Goal: Use online tool/utility: Utilize a website feature to perform a specific function

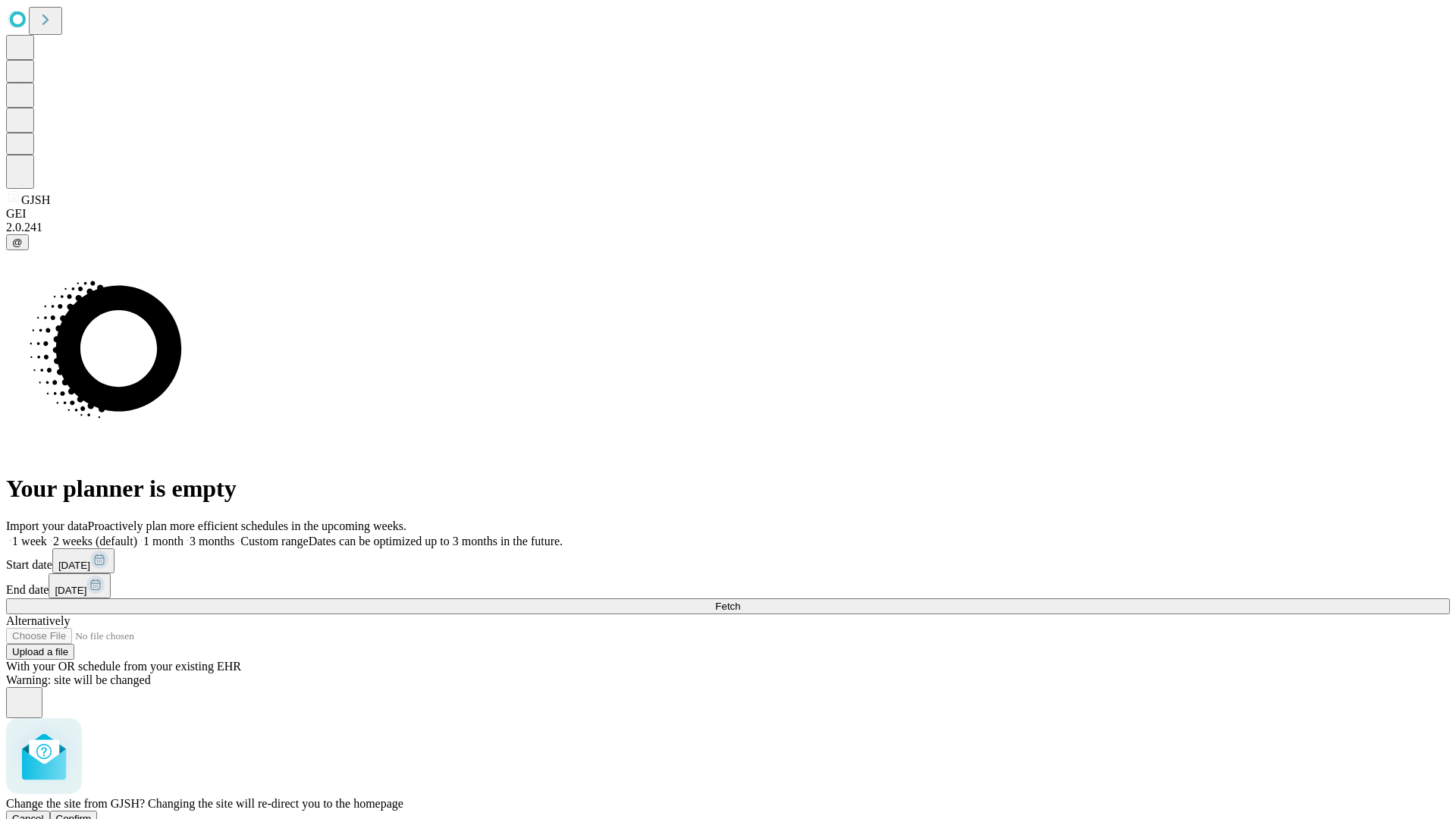
click at [92, 813] on span "Confirm" at bounding box center [73, 819] width 36 height 11
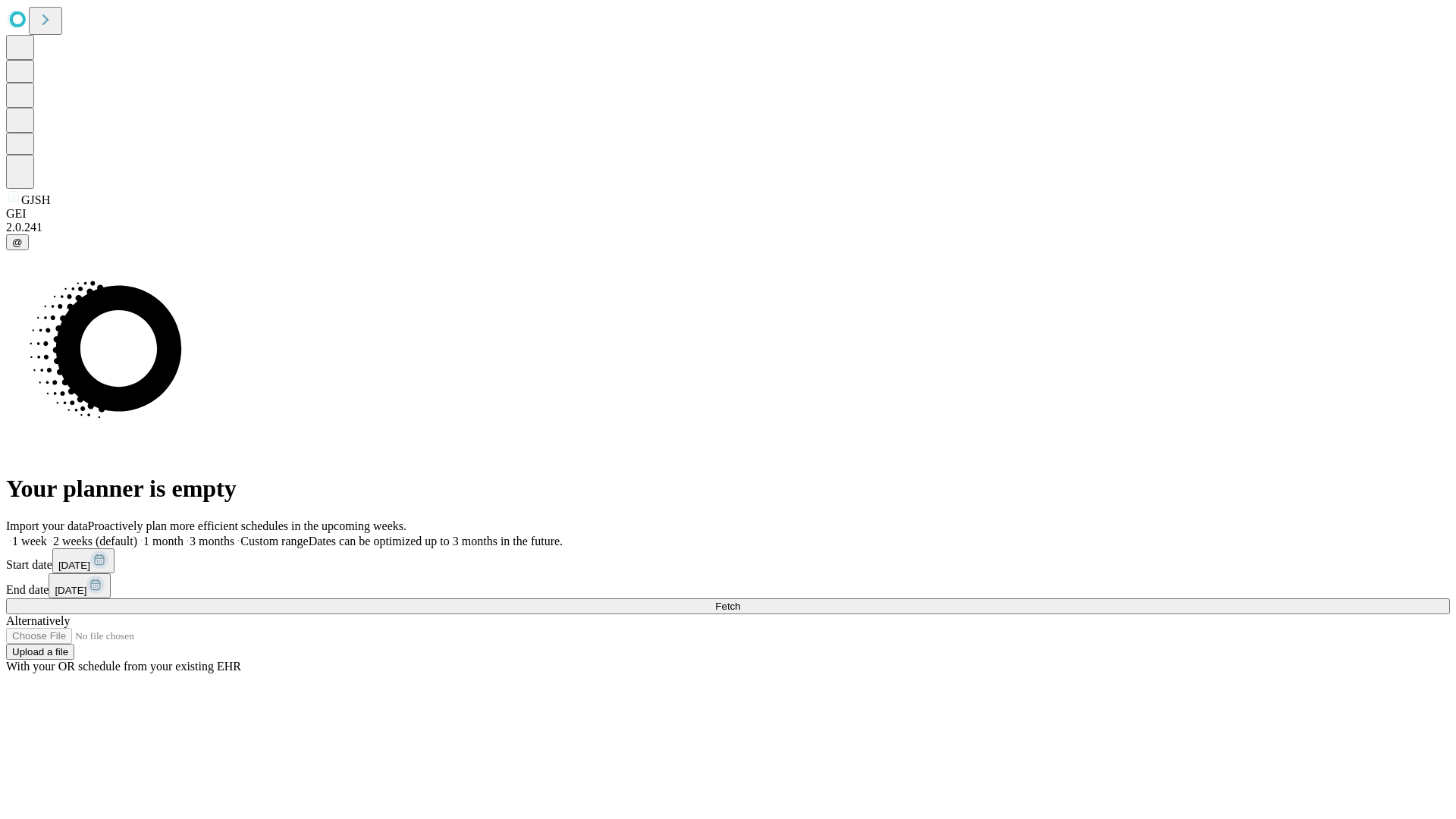
click at [47, 535] on label "1 week" at bounding box center [26, 541] width 41 height 13
click at [740, 600] on span "Fetch" at bounding box center [727, 606] width 25 height 11
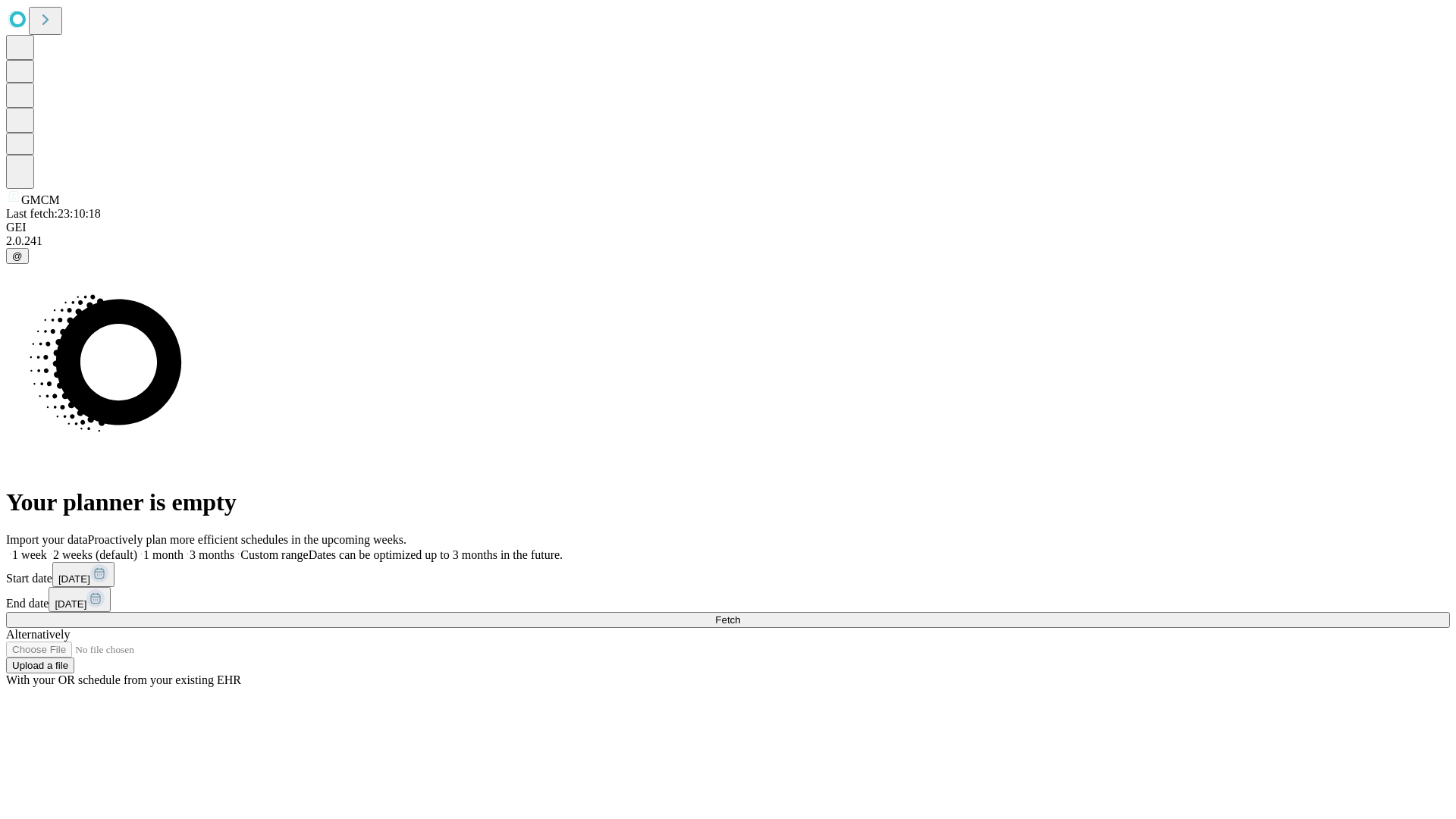
click at [47, 549] on label "1 week" at bounding box center [26, 555] width 41 height 13
click at [740, 615] on span "Fetch" at bounding box center [727, 620] width 25 height 11
click at [47, 549] on label "1 week" at bounding box center [26, 555] width 41 height 13
click at [740, 615] on span "Fetch" at bounding box center [727, 620] width 25 height 11
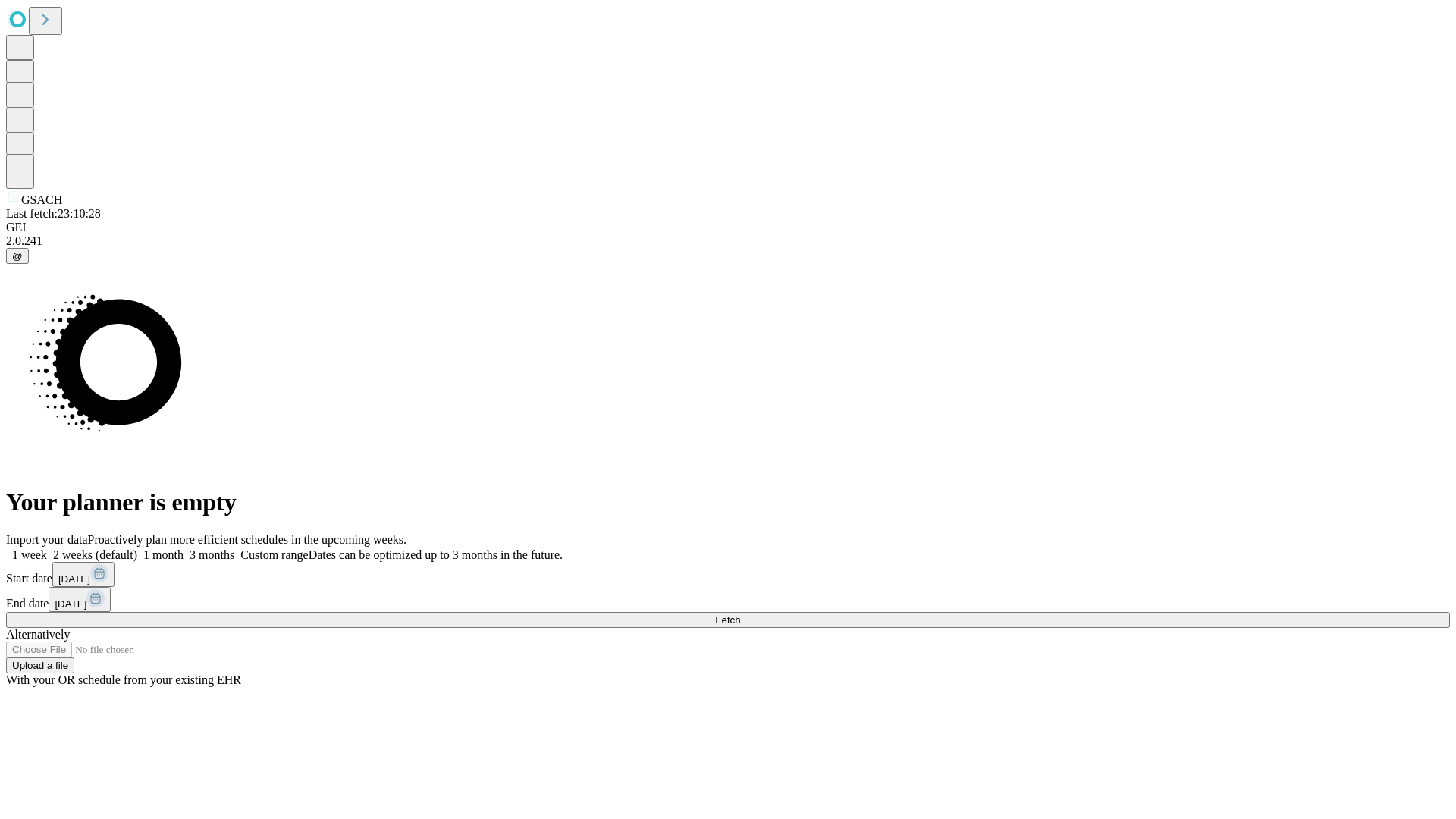
click at [740, 615] on span "Fetch" at bounding box center [727, 620] width 25 height 11
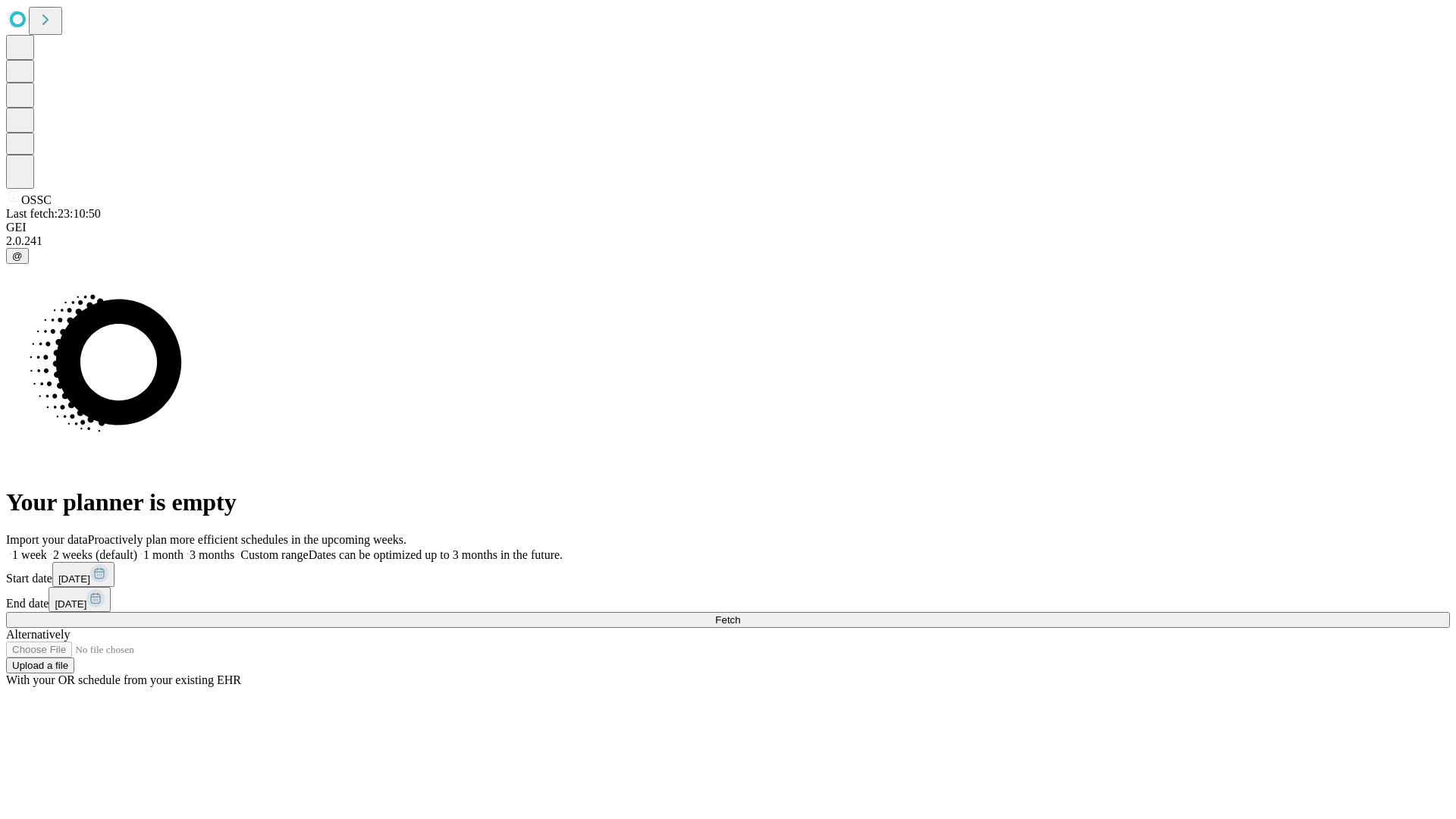
click at [47, 549] on label "1 week" at bounding box center [26, 555] width 41 height 13
click at [740, 615] on span "Fetch" at bounding box center [727, 620] width 25 height 11
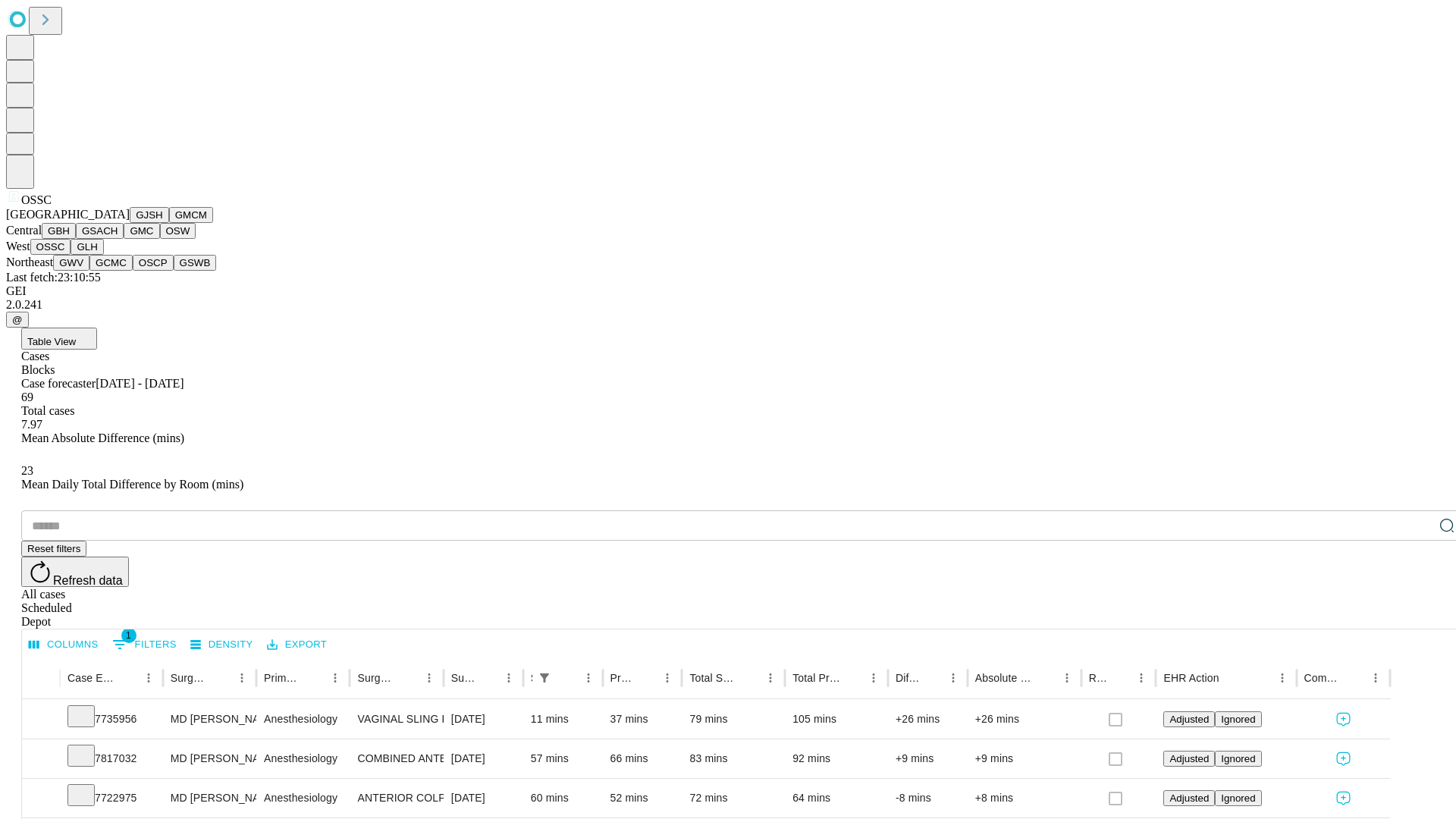
click at [103, 255] on button "GLH" at bounding box center [86, 247] width 33 height 16
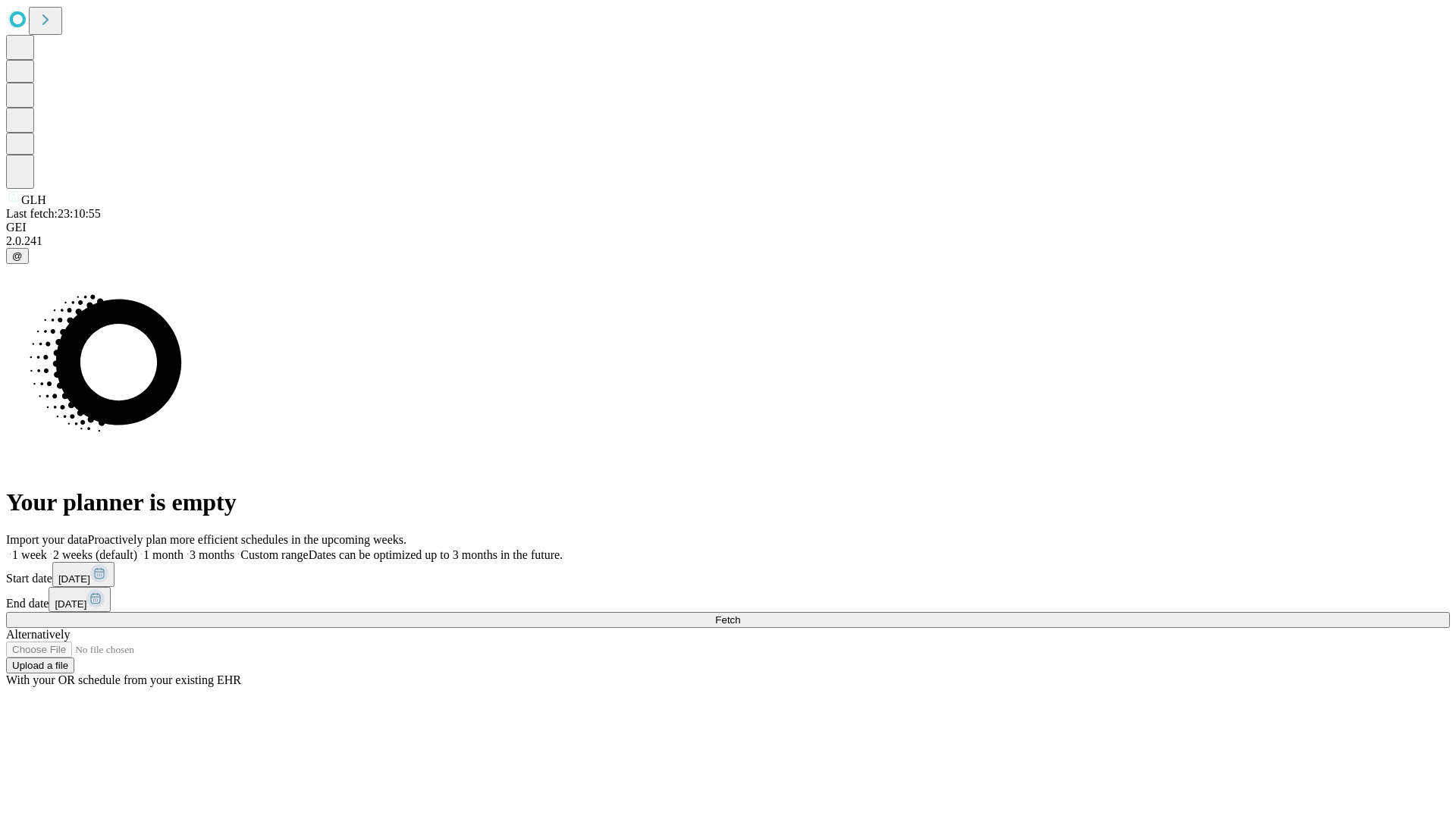
click at [47, 549] on label "1 week" at bounding box center [26, 555] width 41 height 13
click at [740, 615] on span "Fetch" at bounding box center [727, 620] width 25 height 11
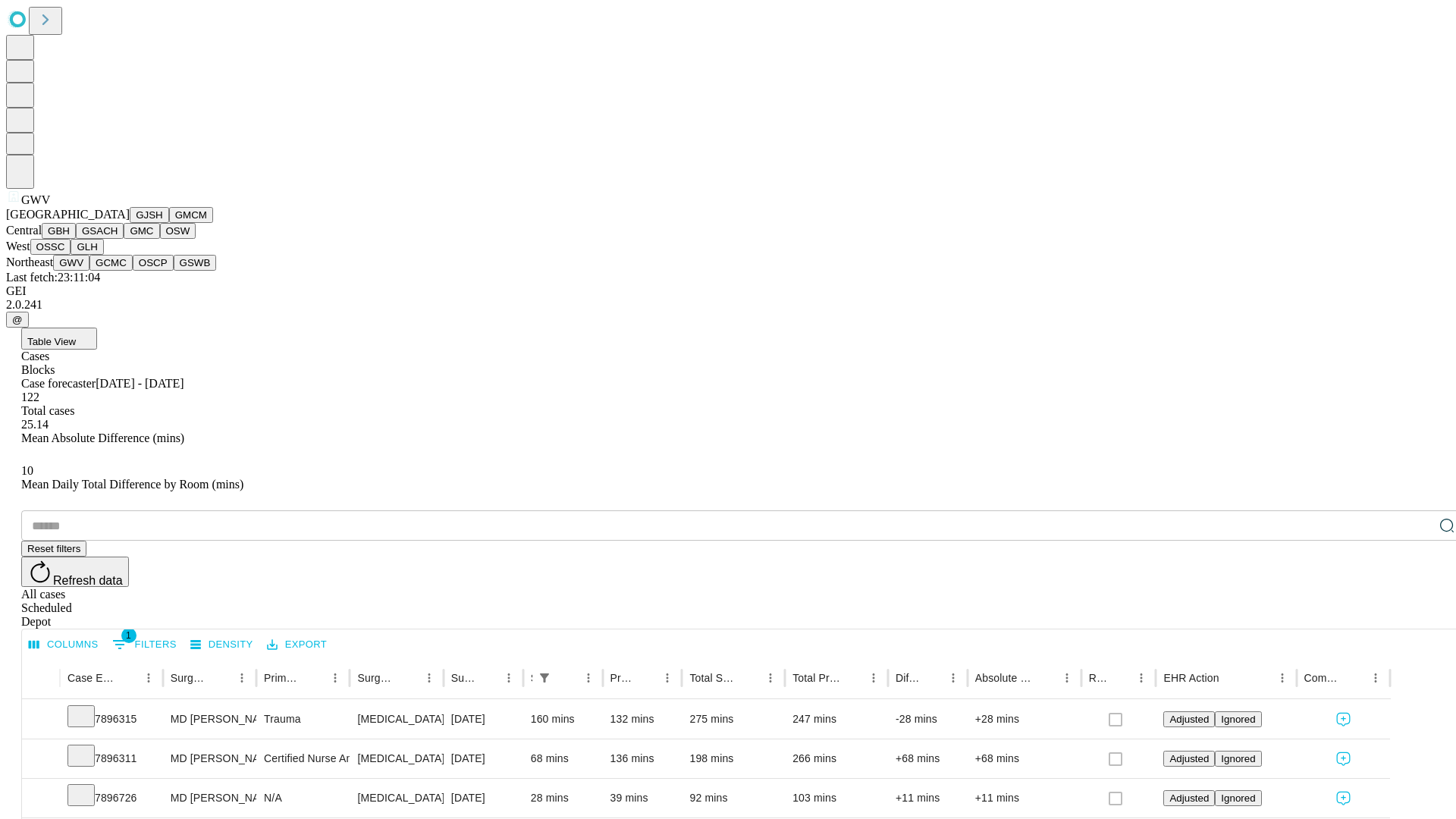
click at [117, 271] on button "GCMC" at bounding box center [111, 263] width 43 height 16
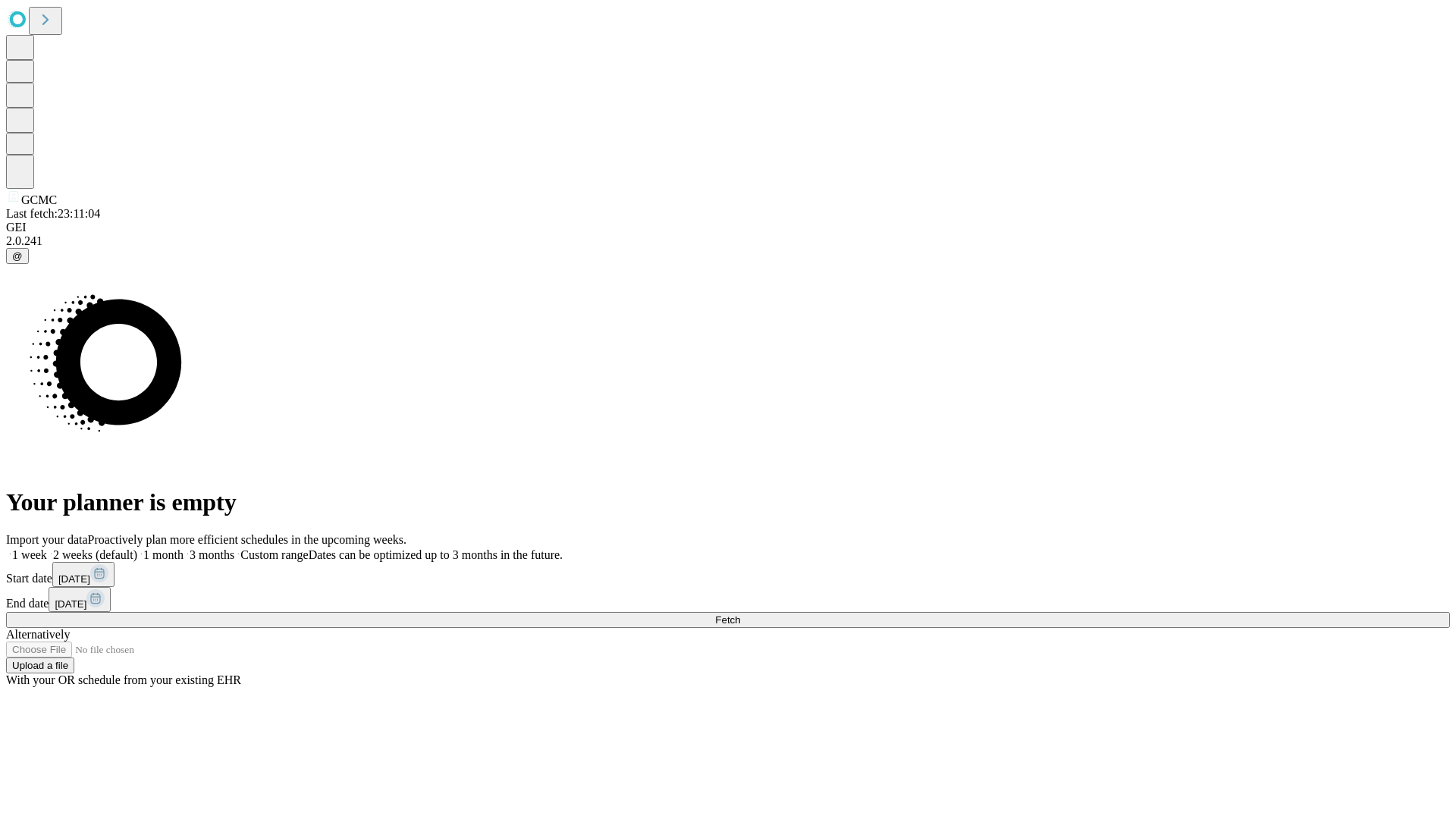
click at [47, 549] on label "1 week" at bounding box center [26, 555] width 41 height 13
click at [740, 615] on span "Fetch" at bounding box center [727, 620] width 25 height 11
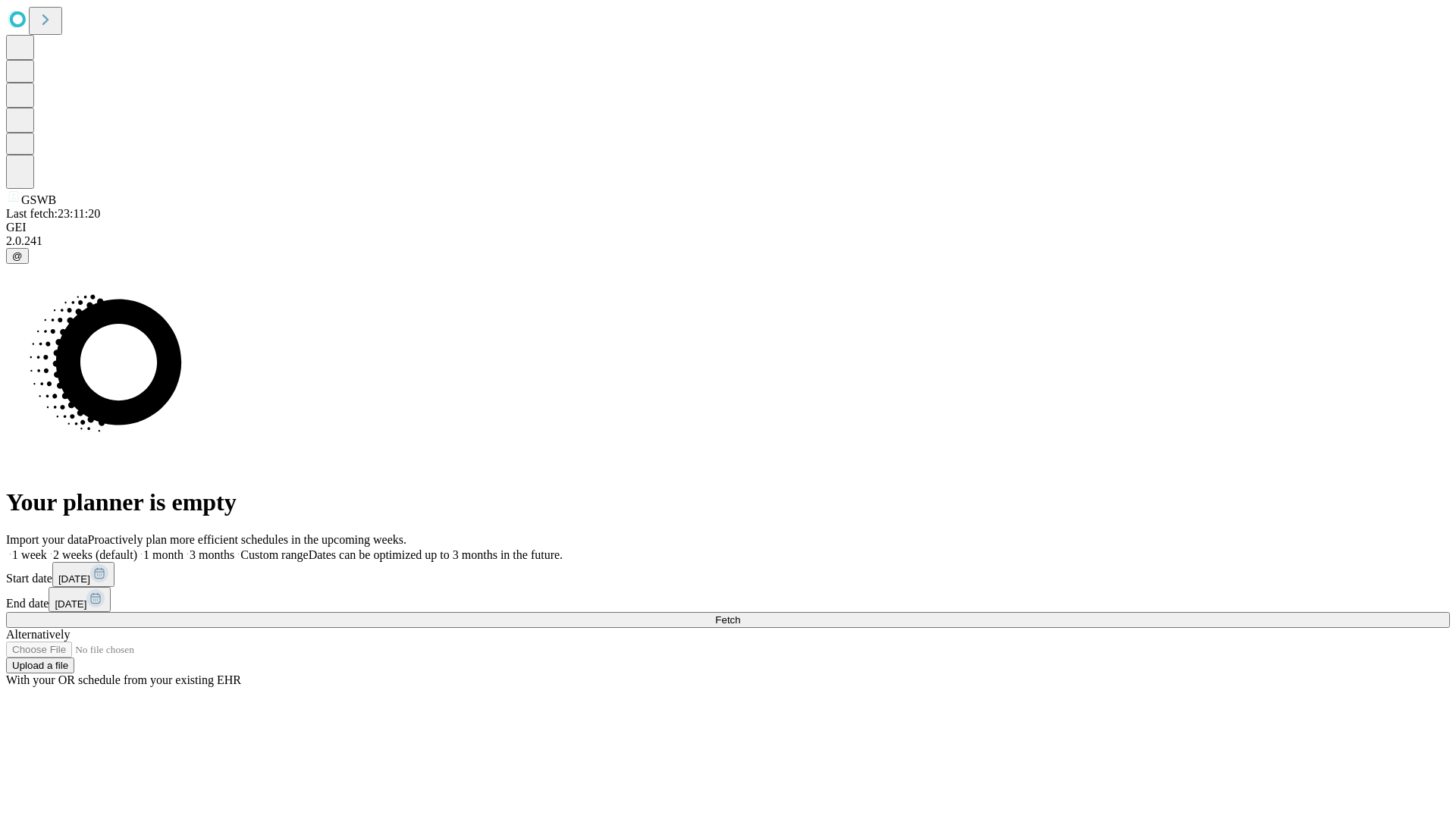
click at [47, 549] on label "1 week" at bounding box center [26, 555] width 41 height 13
click at [740, 615] on span "Fetch" at bounding box center [727, 620] width 25 height 11
